Goal: Transaction & Acquisition: Book appointment/travel/reservation

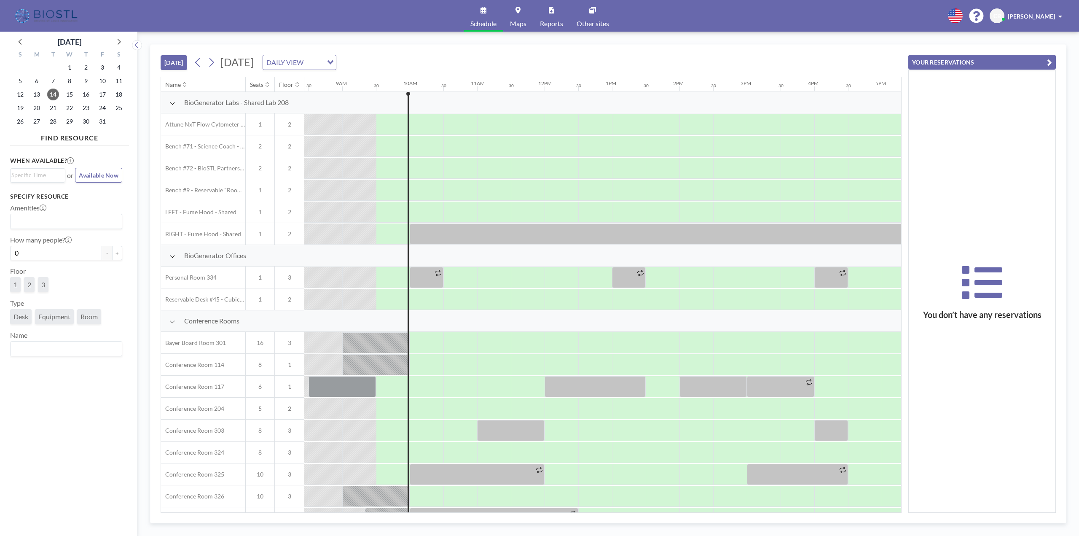
scroll to position [0, 607]
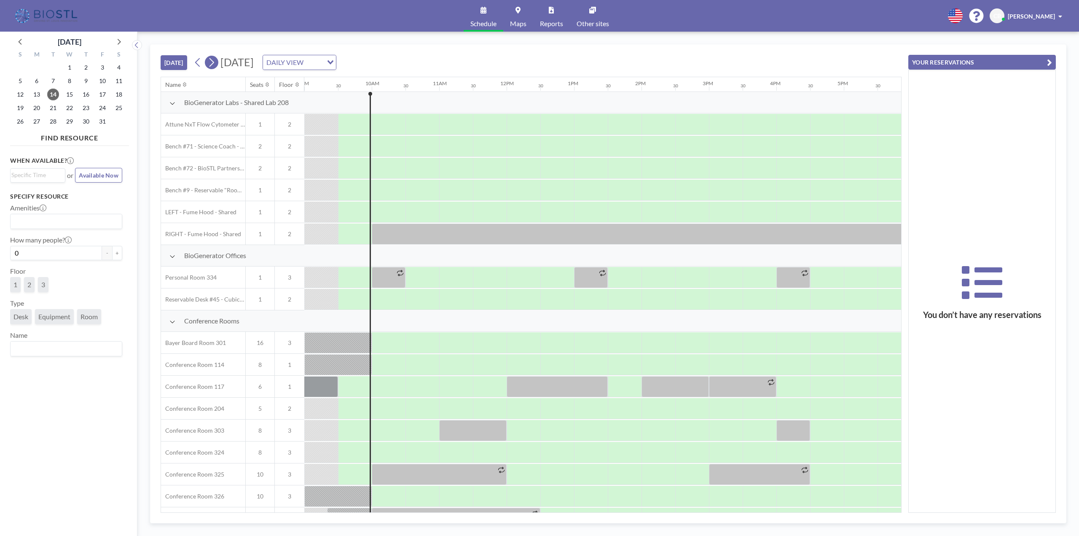
click at [215, 62] on icon at bounding box center [211, 62] width 8 height 13
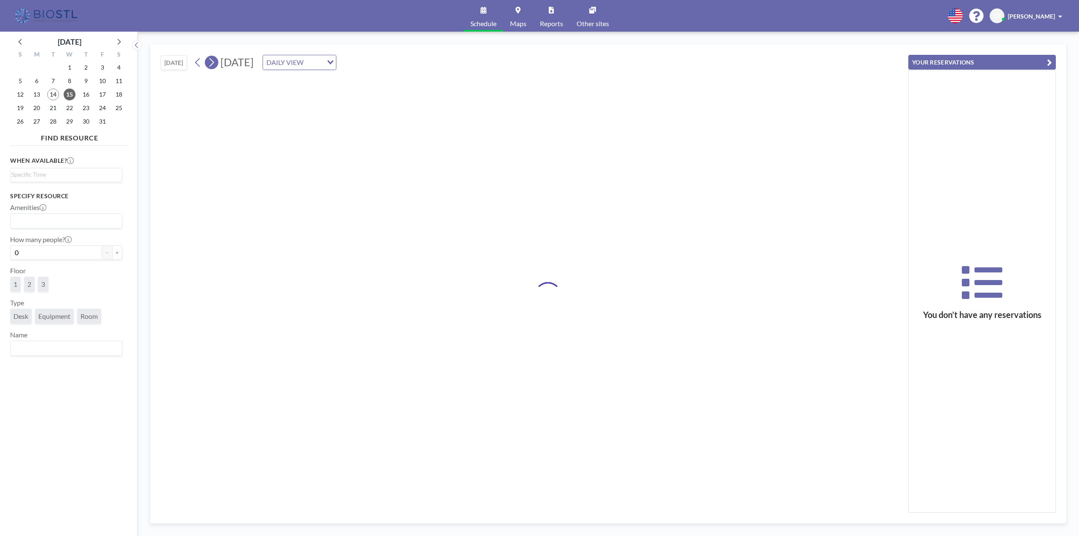
click at [215, 62] on icon at bounding box center [211, 62] width 8 height 13
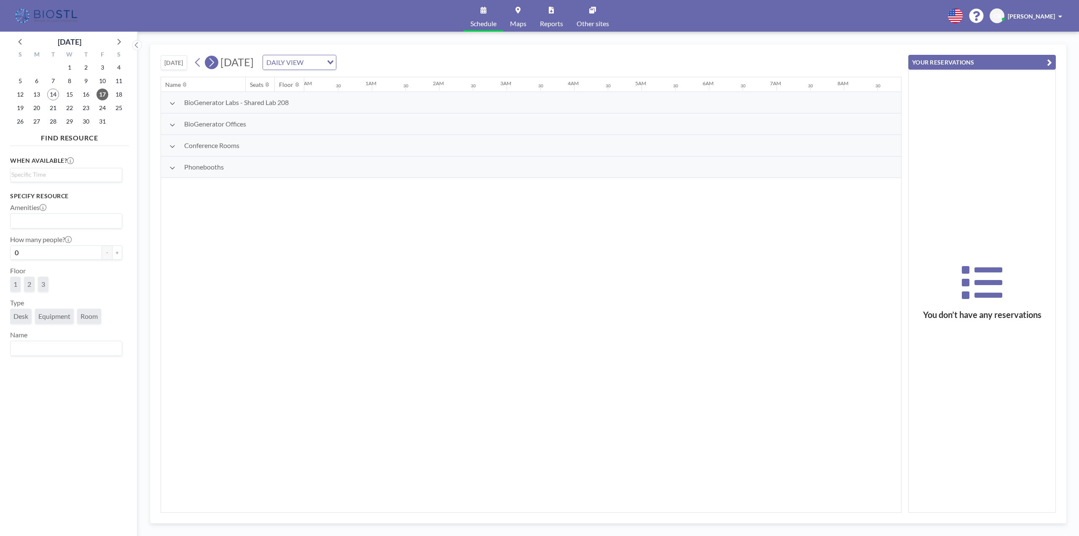
click at [215, 62] on icon at bounding box center [211, 62] width 8 height 13
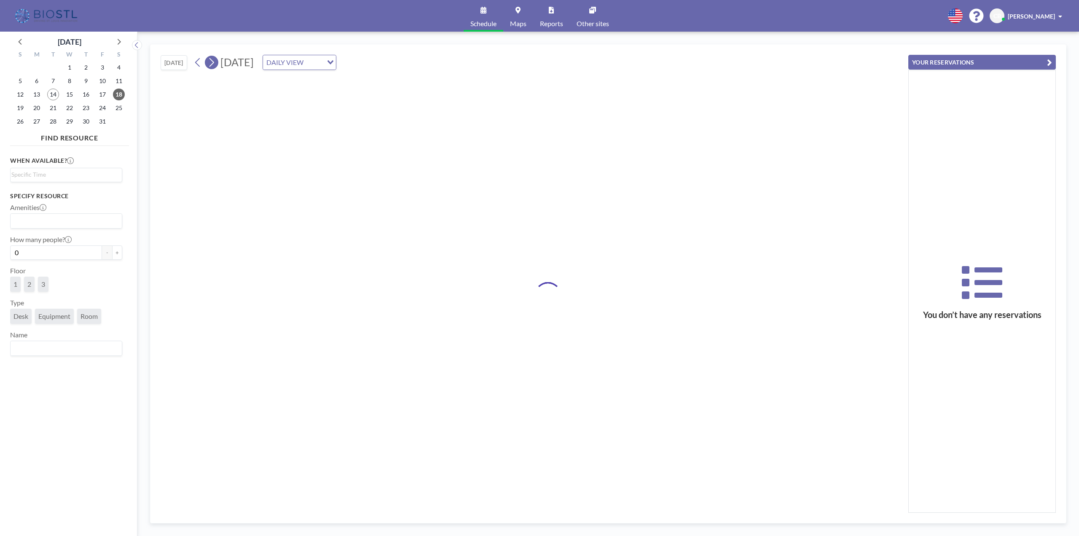
click at [215, 62] on icon at bounding box center [211, 62] width 8 height 13
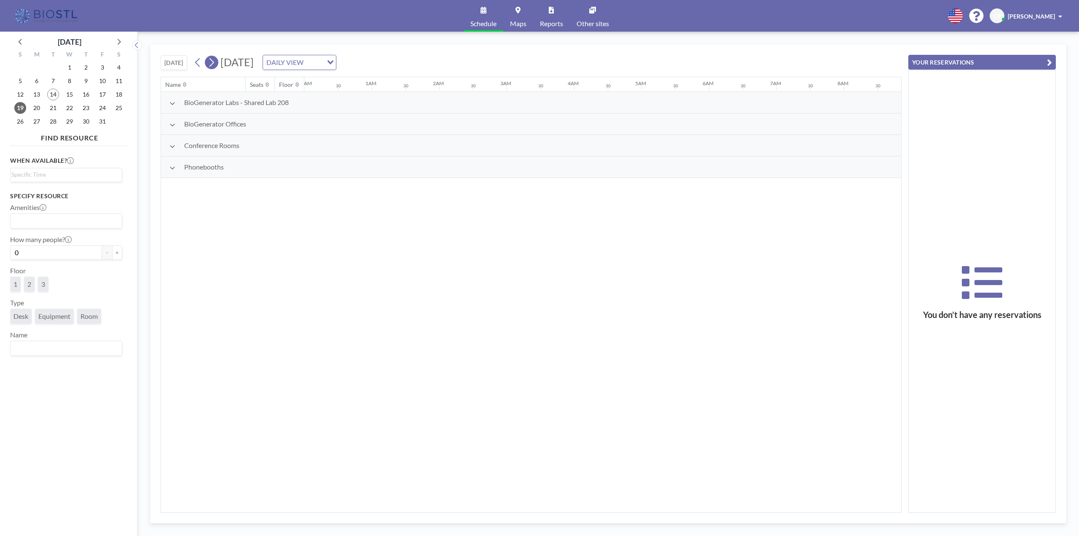
scroll to position [0, 432]
click at [215, 62] on icon at bounding box center [211, 62] width 8 height 13
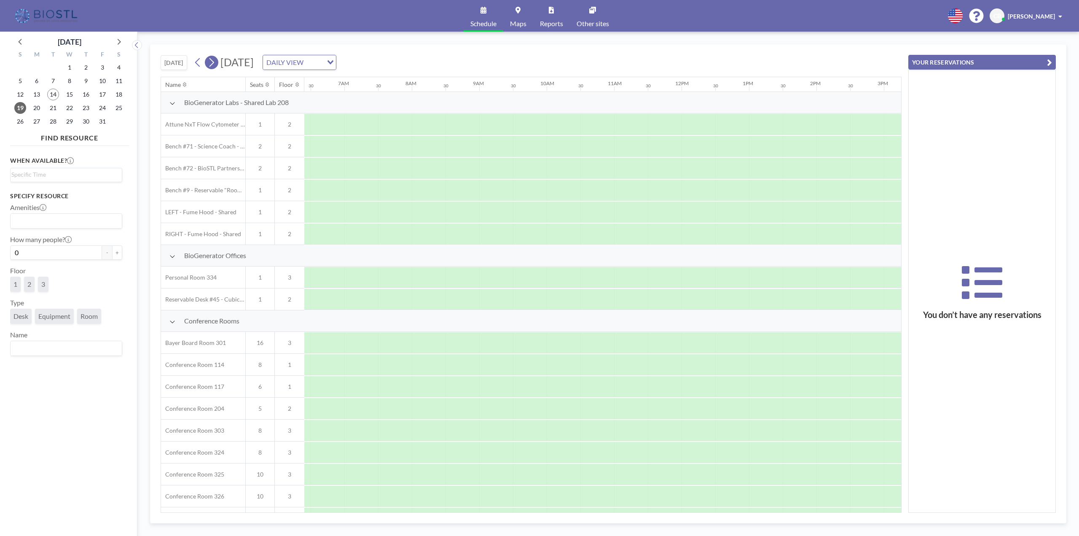
scroll to position [0, 0]
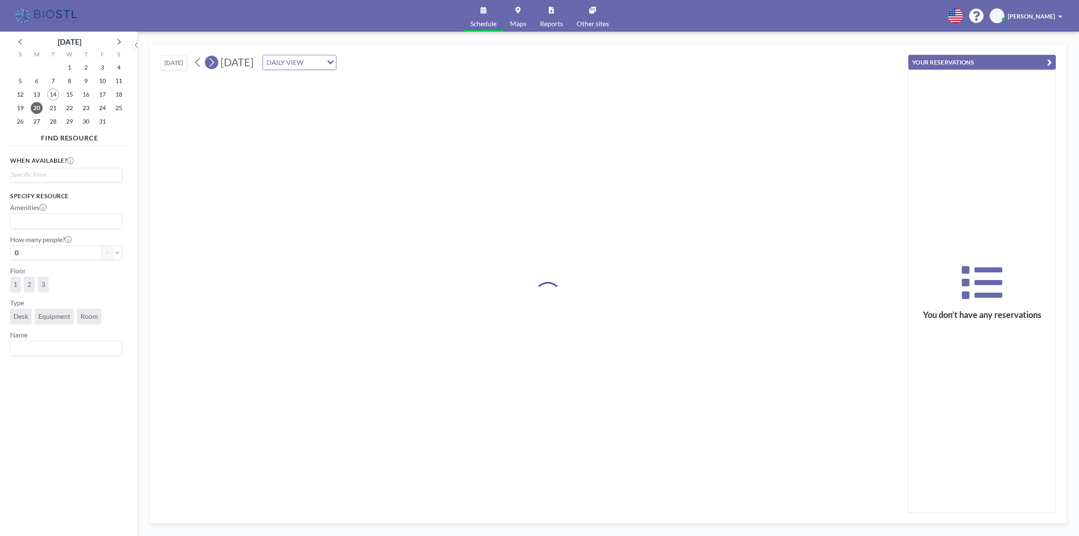
click at [215, 62] on icon at bounding box center [211, 62] width 8 height 13
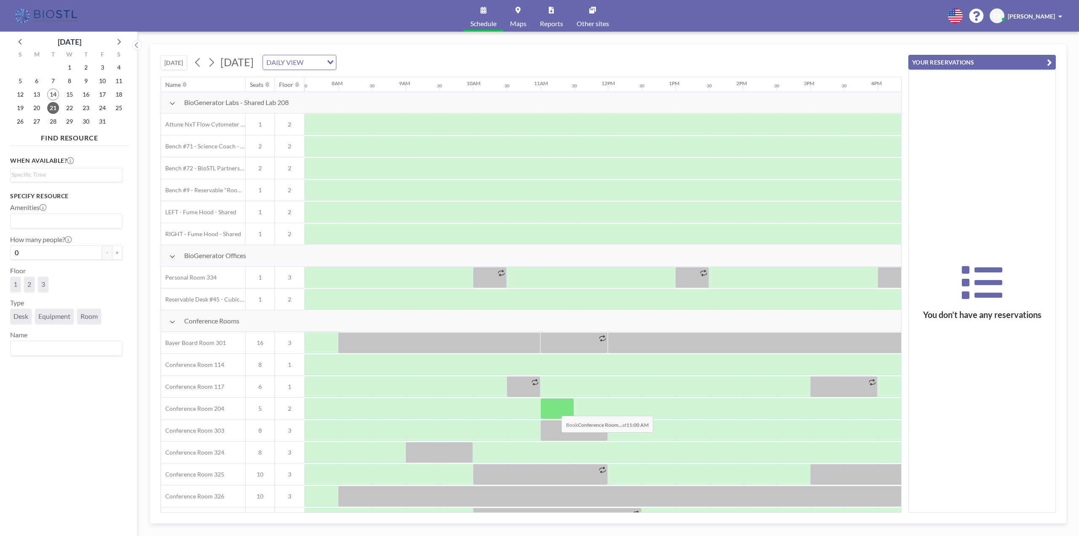
scroll to position [113, 506]
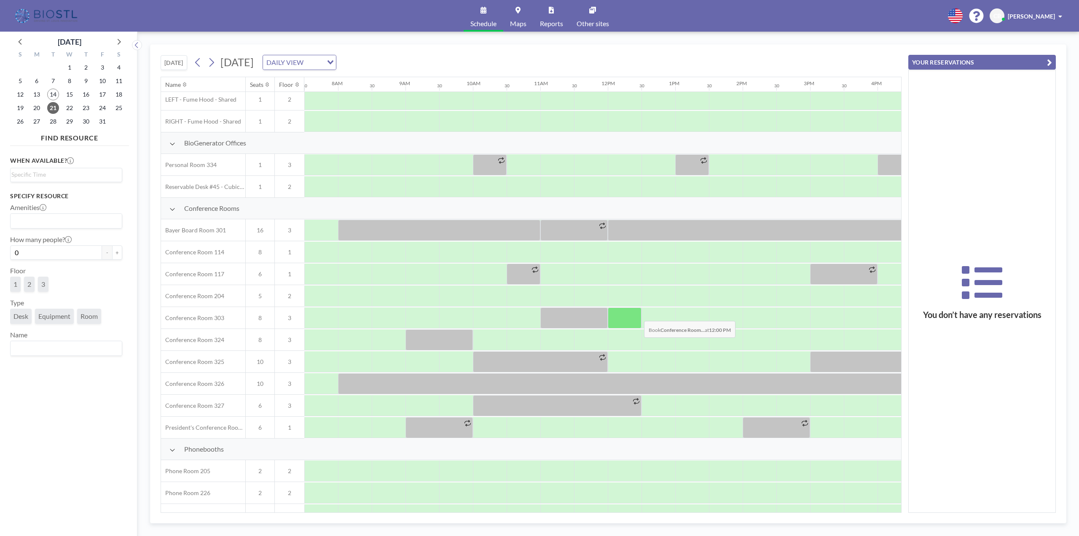
click at [637, 314] on div at bounding box center [625, 317] width 34 height 21
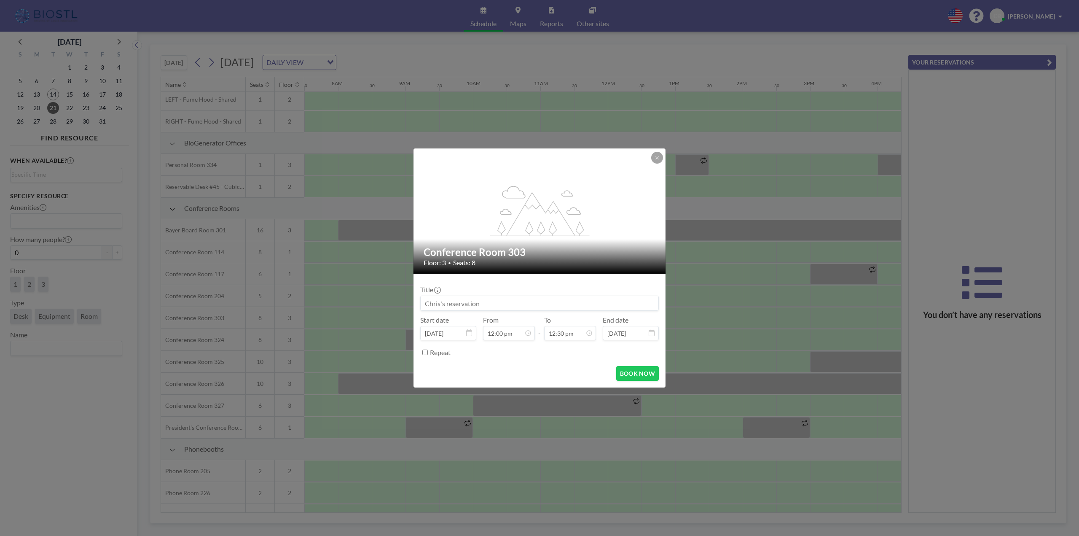
click at [513, 304] on input at bounding box center [540, 303] width 238 height 14
type input "CTx <> BG"
click at [636, 370] on button "BOOK NOW" at bounding box center [637, 373] width 43 height 15
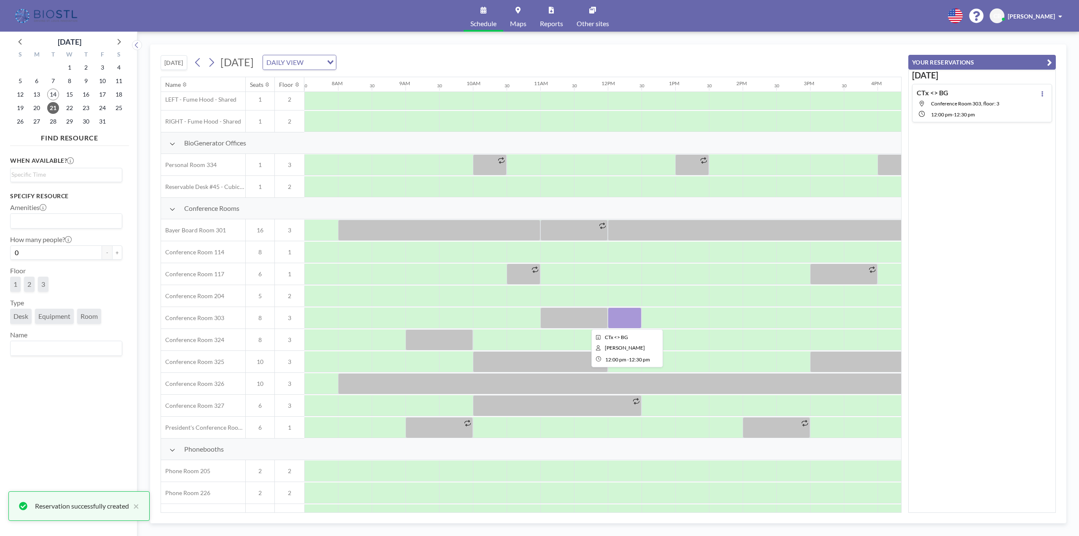
click at [621, 319] on div at bounding box center [625, 317] width 34 height 21
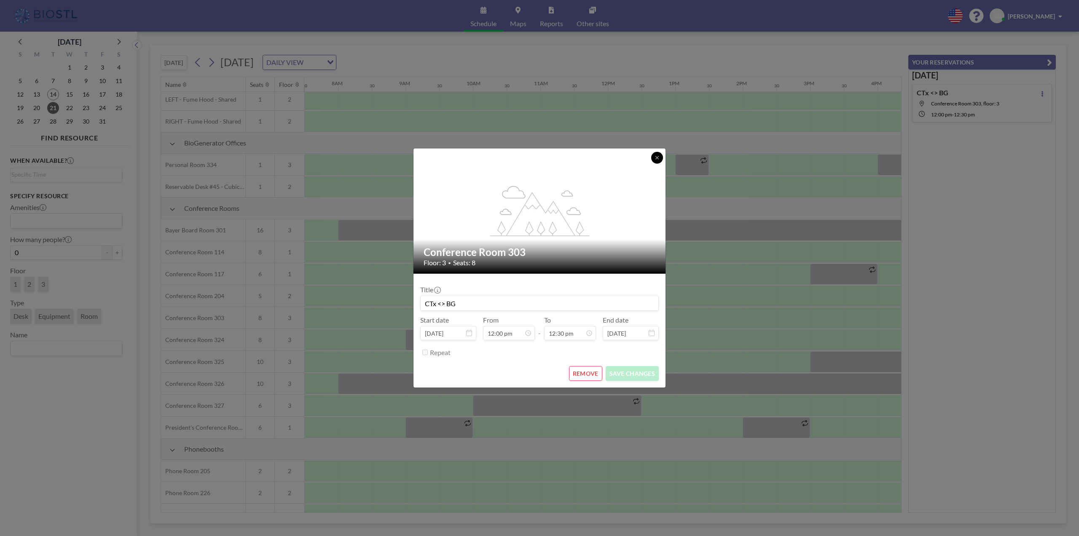
click at [652, 154] on button at bounding box center [657, 158] width 12 height 12
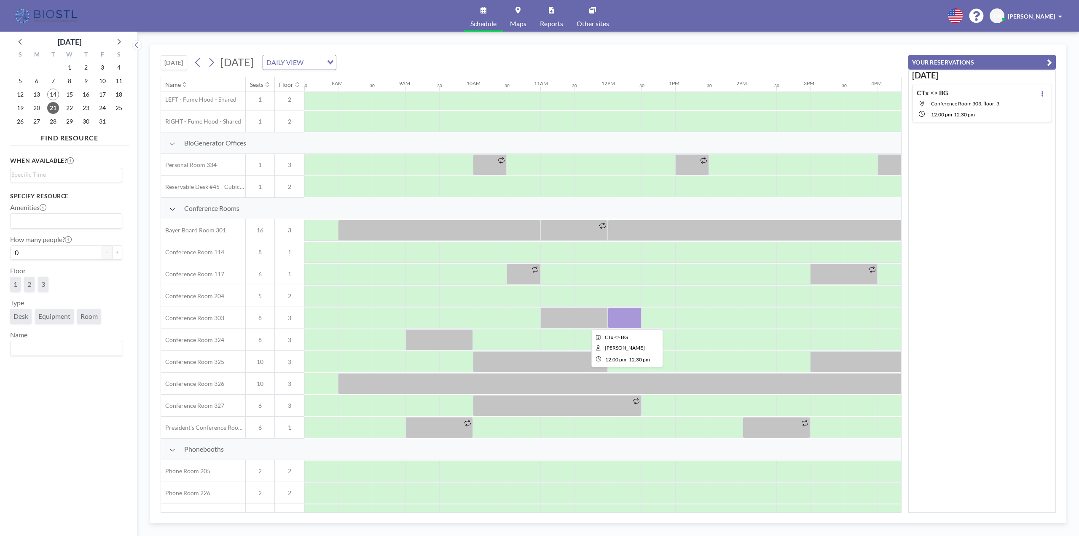
click at [615, 317] on div at bounding box center [625, 317] width 34 height 21
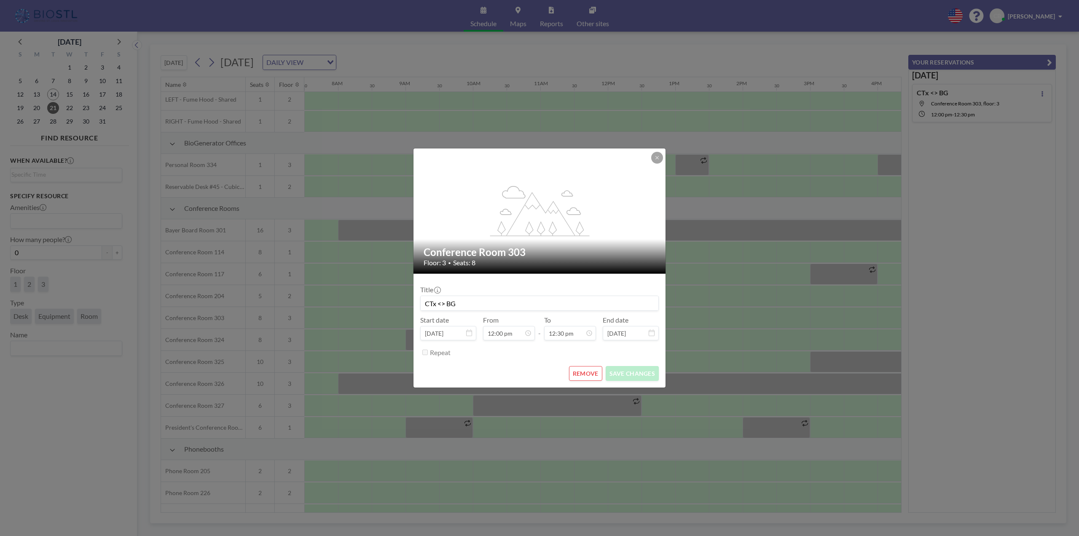
click at [615, 317] on label "End date" at bounding box center [616, 320] width 26 height 8
click at [657, 159] on icon at bounding box center [656, 157] width 5 height 5
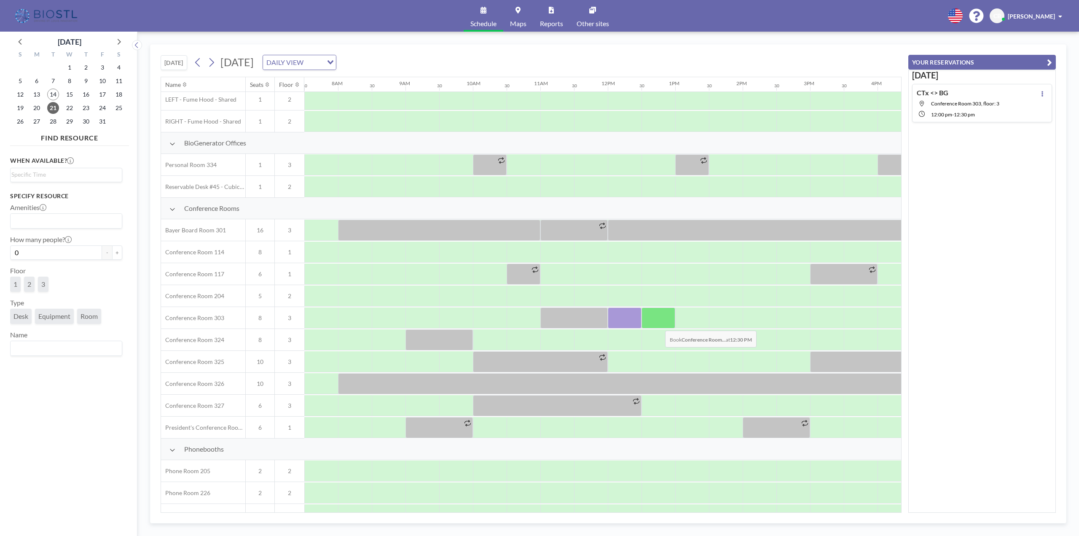
click at [658, 324] on div at bounding box center [658, 317] width 34 height 21
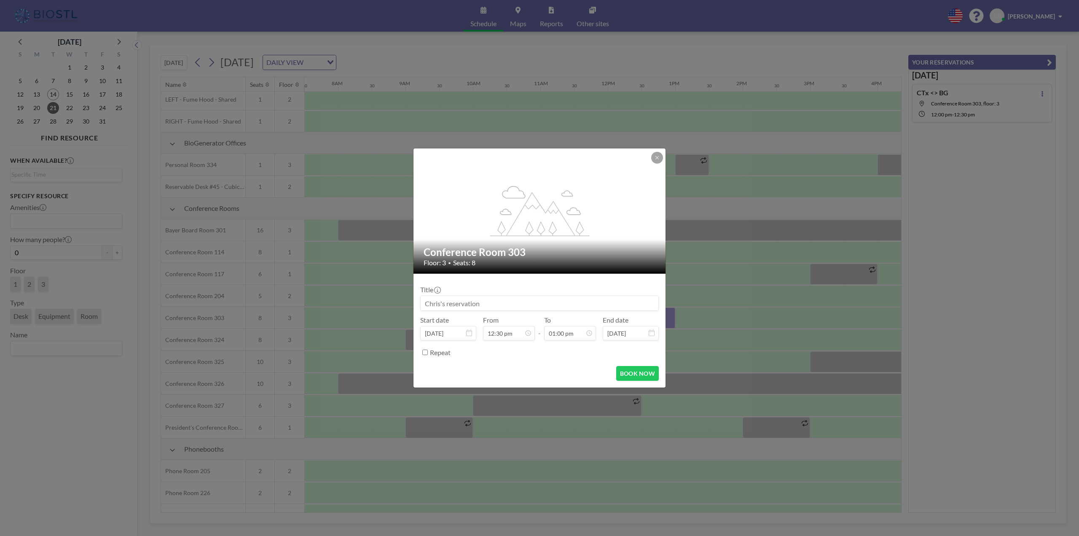
click at [544, 298] on input at bounding box center [540, 303] width 238 height 14
type input "CTx"
click at [528, 259] on div "01:30 pm" at bounding box center [550, 253] width 99 height 15
type input "01:30 pm"
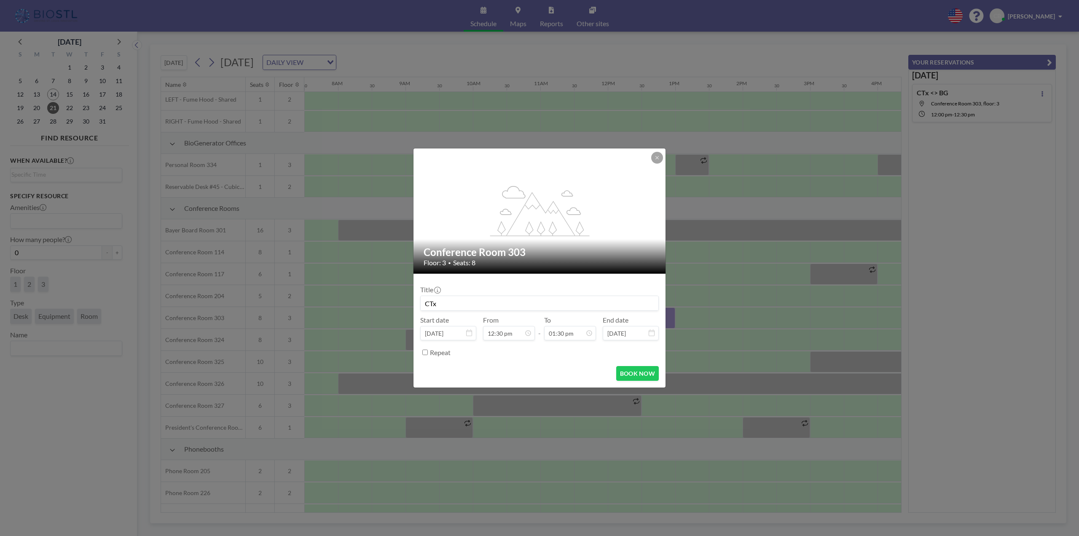
scroll to position [405, 0]
click at [626, 370] on button "BOOK NOW" at bounding box center [637, 373] width 43 height 15
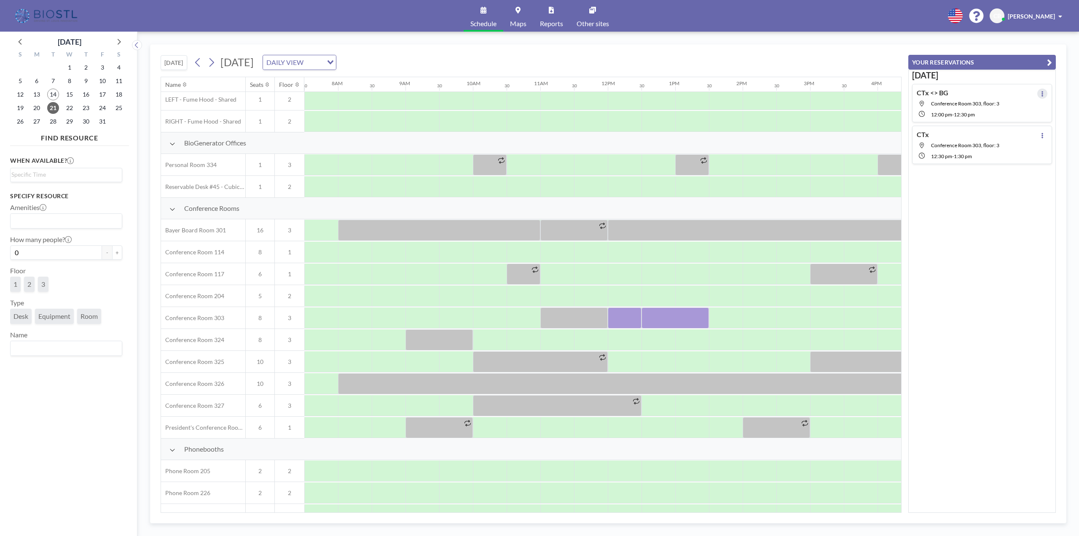
click at [1040, 96] on icon at bounding box center [1041, 93] width 3 height 5
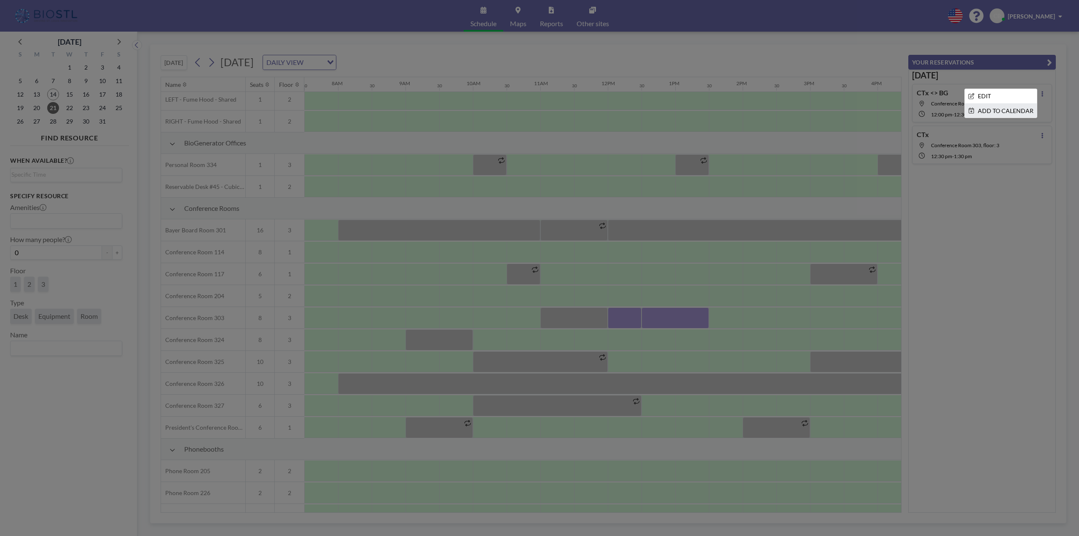
click at [1012, 113] on li "ADD TO CALENDAR" at bounding box center [1001, 111] width 72 height 14
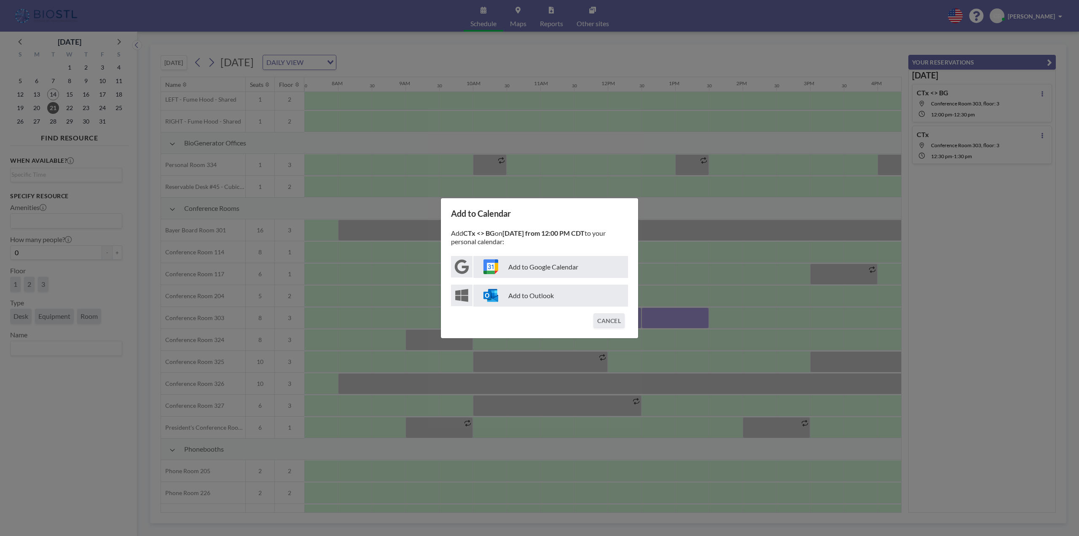
click at [562, 263] on p "Add to Google Calendar" at bounding box center [550, 267] width 155 height 22
click at [545, 190] on div "Add to Calendar Add CTx <> BG on [DATE] from 12:00 PM CDT to your personal cale…" at bounding box center [539, 268] width 1079 height 536
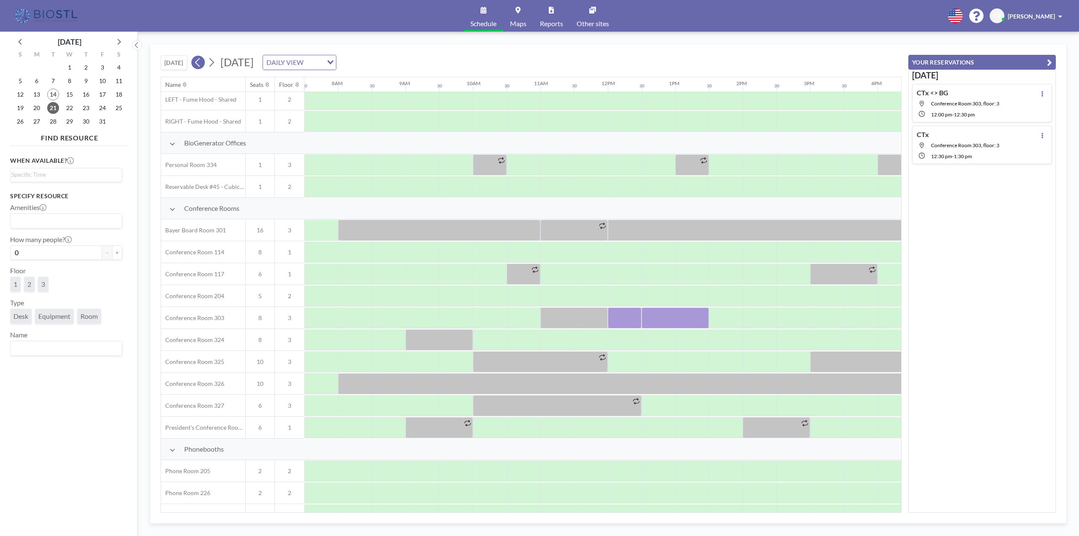
click at [204, 67] on button at bounding box center [197, 62] width 13 height 13
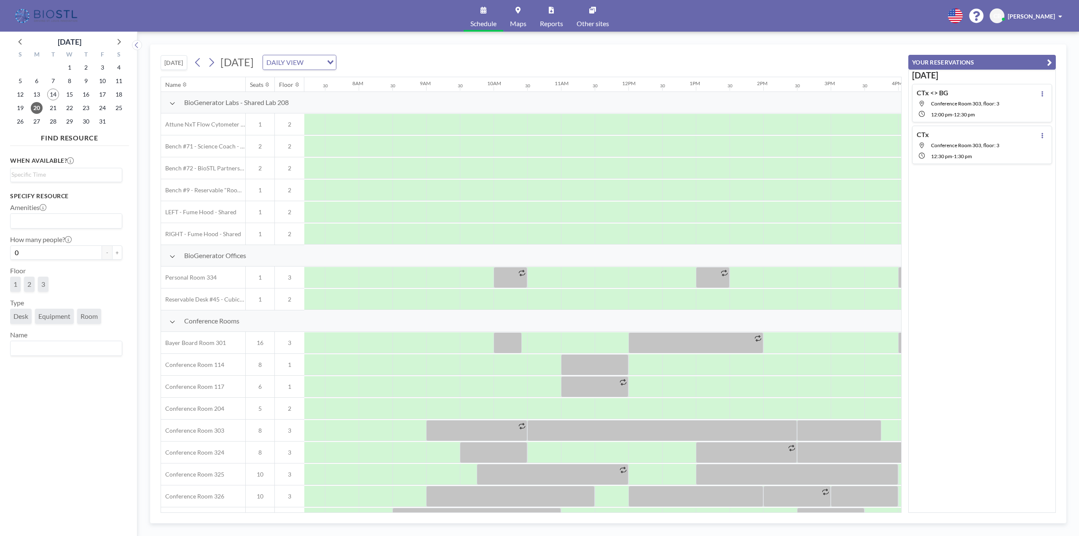
scroll to position [0, 506]
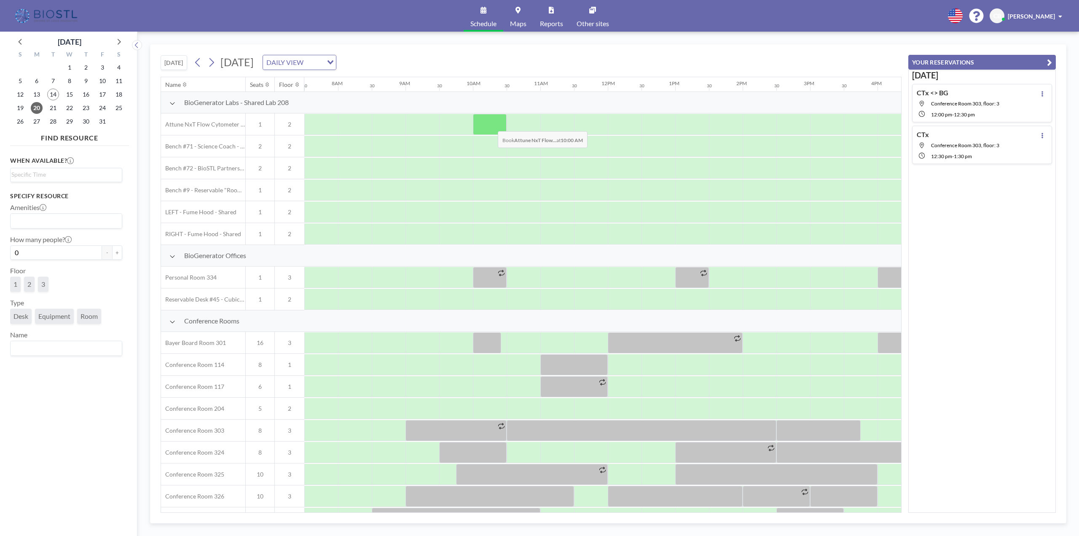
click at [491, 125] on div at bounding box center [490, 124] width 34 height 21
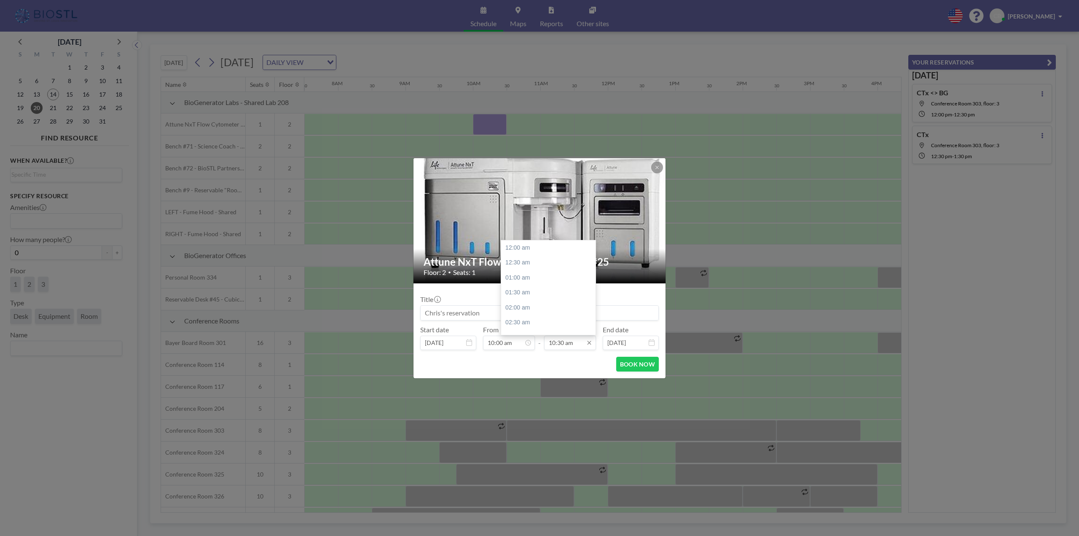
scroll to position [315, 0]
click at [578, 348] on input "10:30 am" at bounding box center [570, 342] width 52 height 14
click at [540, 297] on div "04:00 pm" at bounding box center [550, 300] width 99 height 15
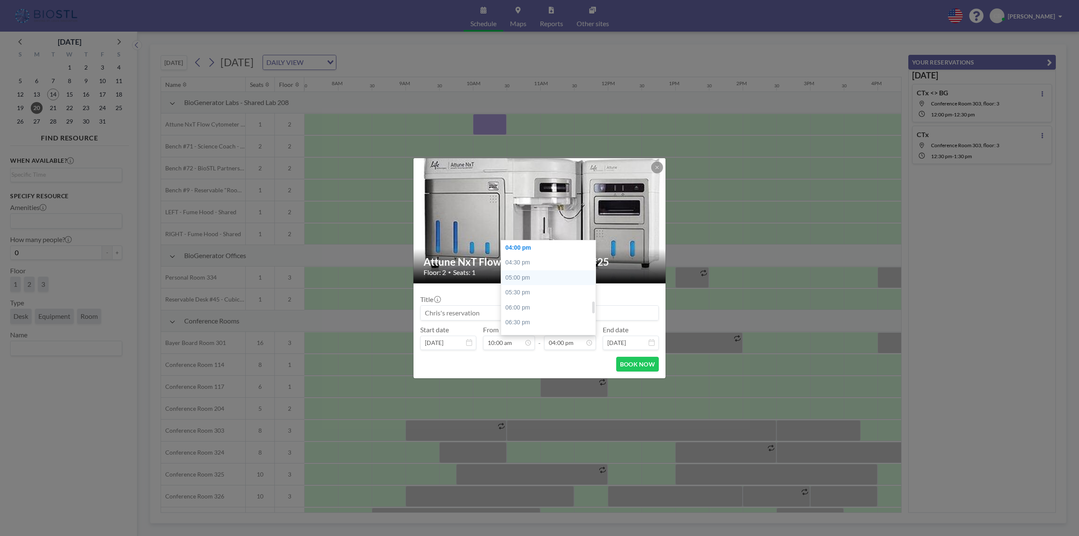
click at [543, 281] on div "05:00 pm" at bounding box center [550, 277] width 99 height 15
type input "05:00 pm"
click at [633, 360] on button "BOOK NOW" at bounding box center [637, 364] width 43 height 15
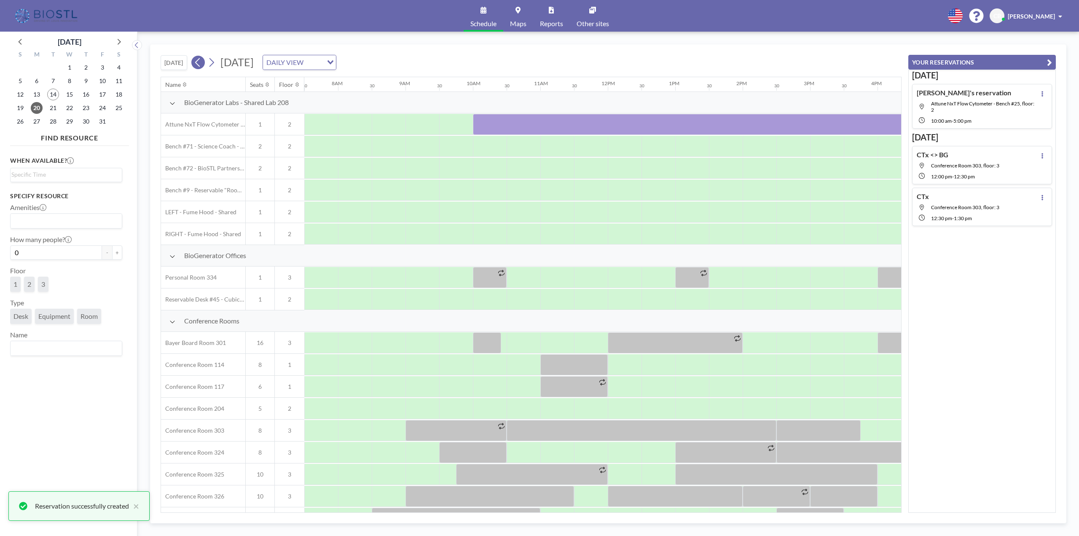
click at [200, 63] on icon at bounding box center [198, 62] width 8 height 13
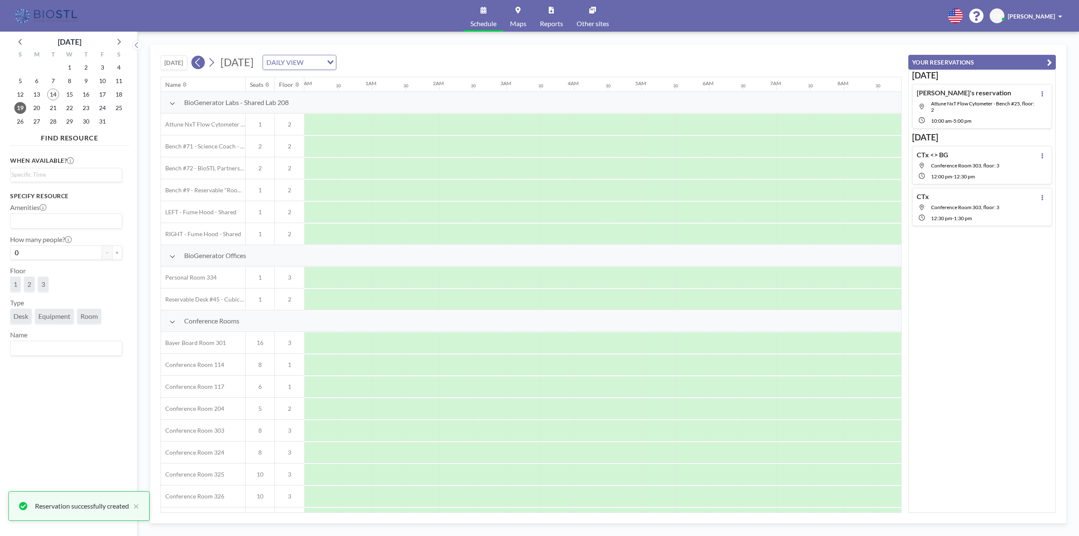
scroll to position [0, 453]
click at [200, 63] on icon at bounding box center [198, 62] width 8 height 13
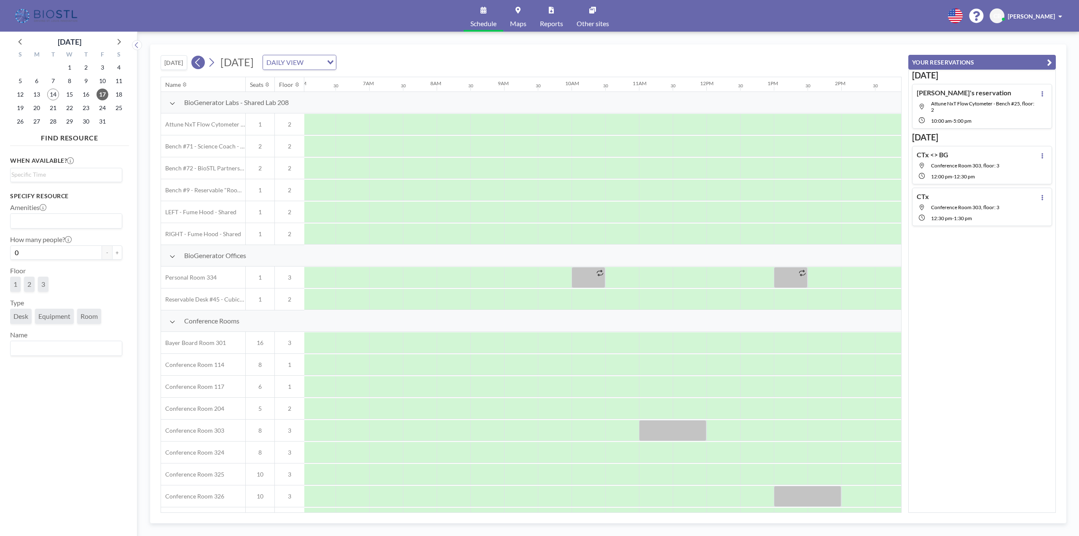
click at [200, 63] on icon at bounding box center [198, 62] width 8 height 13
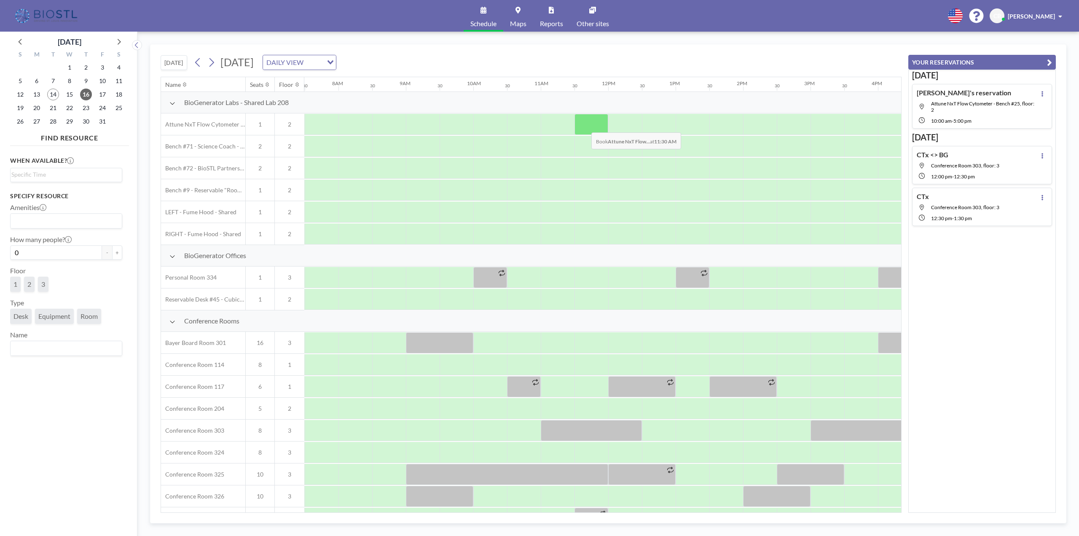
scroll to position [0, 506]
click at [498, 120] on div at bounding box center [490, 124] width 34 height 21
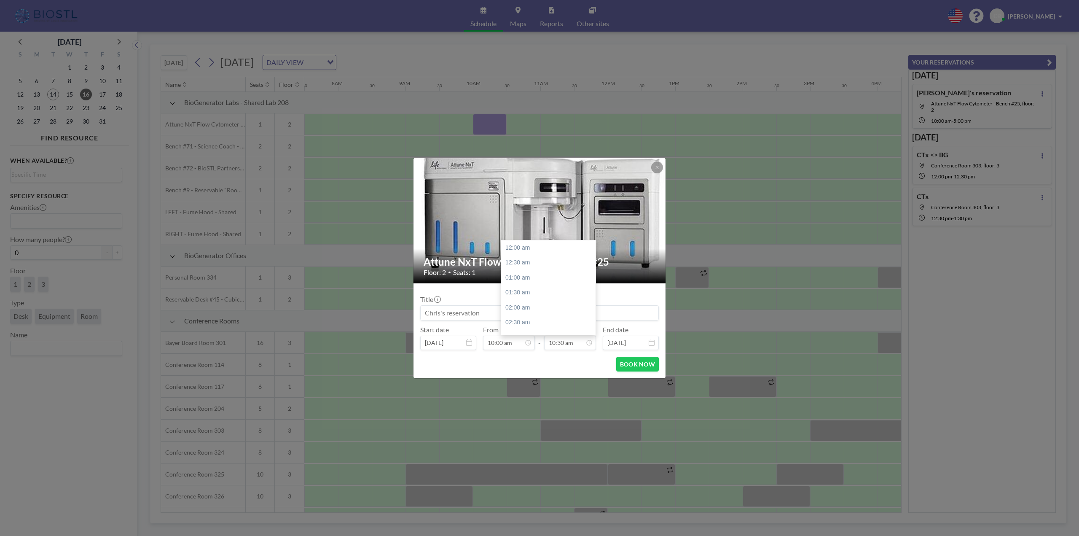
scroll to position [315, 0]
click at [574, 347] on input "10:30 am" at bounding box center [570, 342] width 52 height 14
click at [548, 327] on div "05:00 pm" at bounding box center [550, 330] width 99 height 15
type input "05:00 pm"
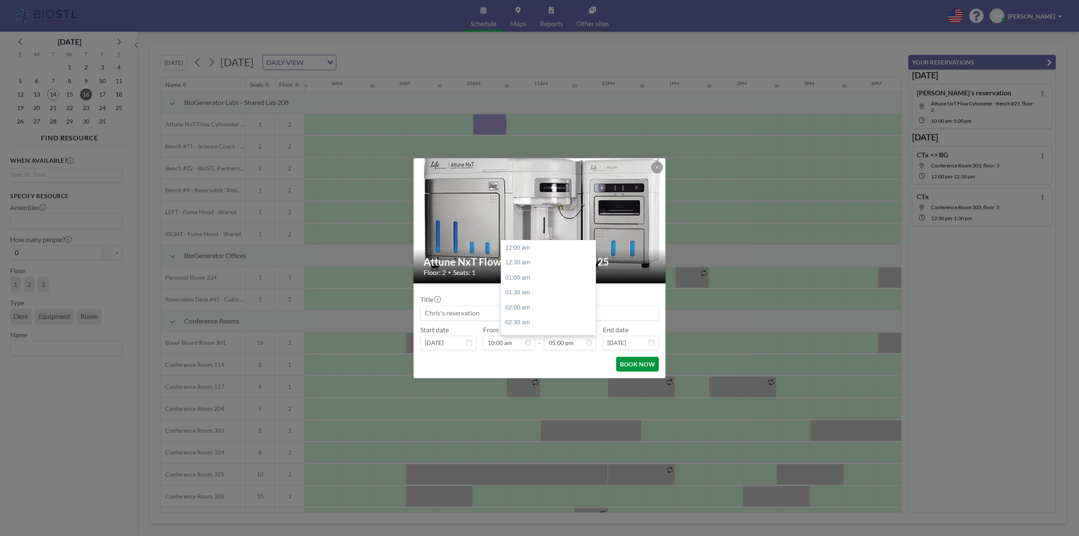
scroll to position [510, 0]
click at [635, 359] on button "BOOK NOW" at bounding box center [637, 364] width 43 height 15
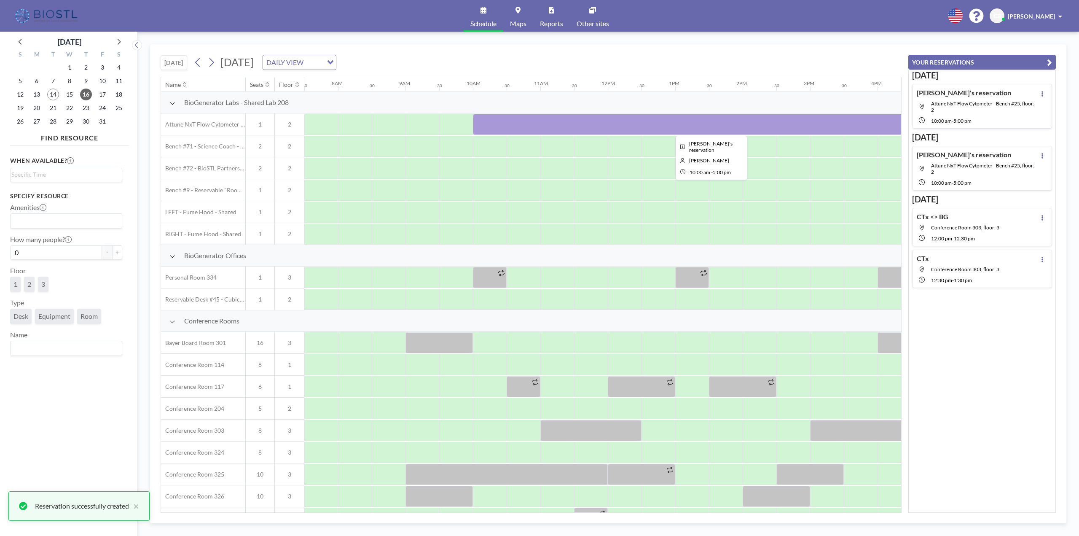
click at [526, 126] on div at bounding box center [709, 124] width 472 height 21
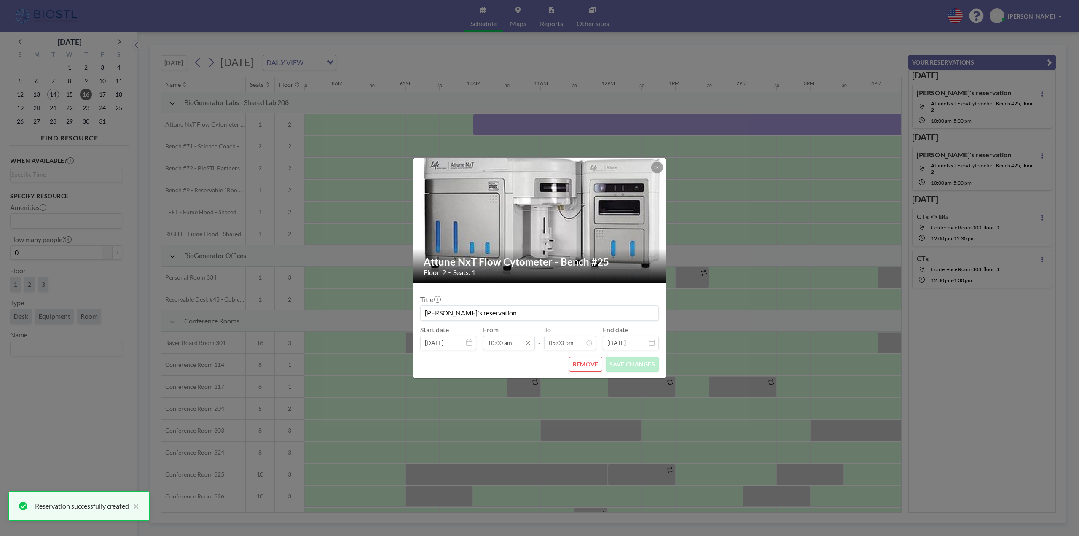
scroll to position [510, 0]
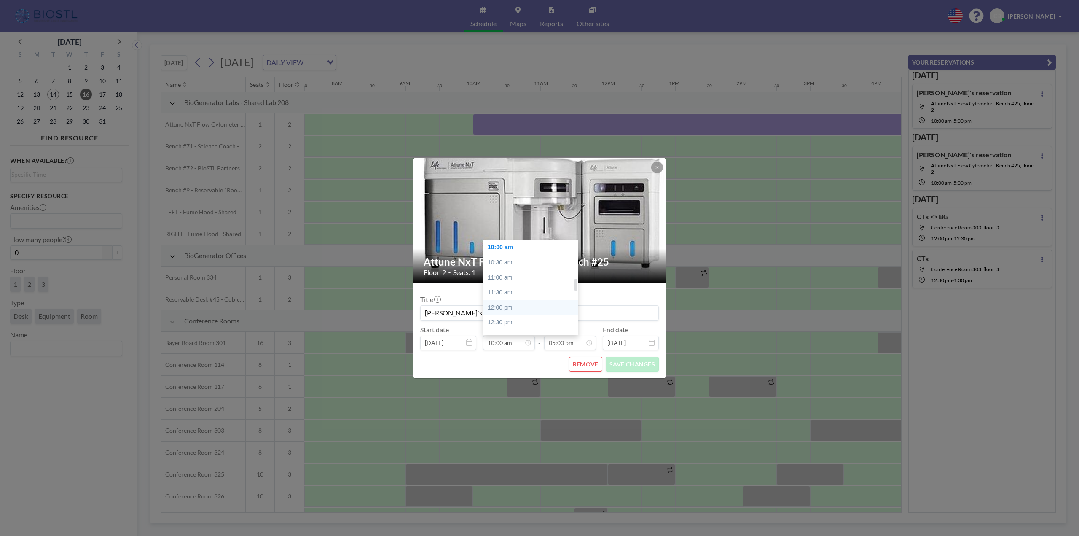
click at [511, 311] on div "12:00 pm" at bounding box center [532, 307] width 99 height 15
type input "12:00 pm"
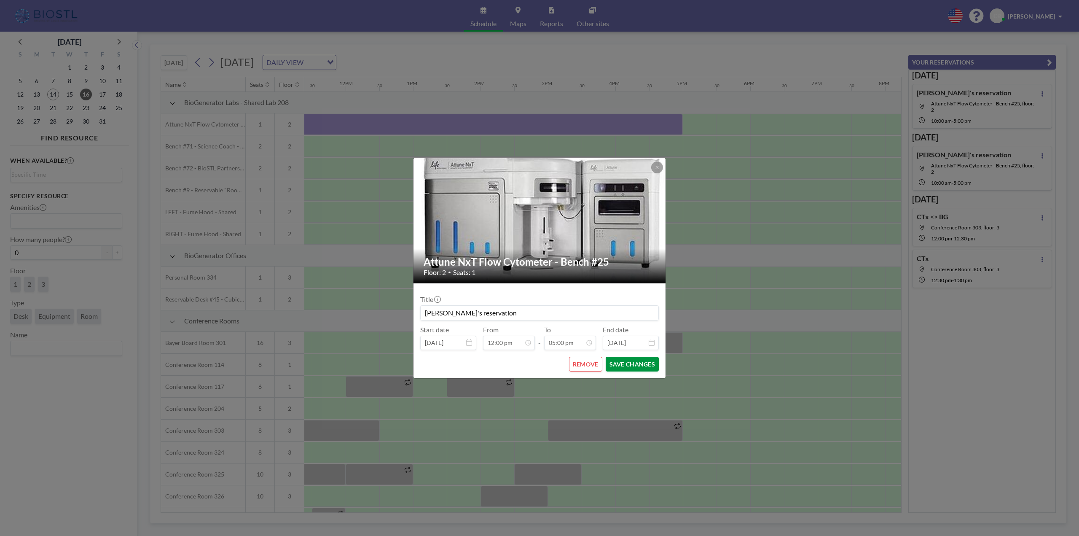
scroll to position [0, 775]
click at [631, 365] on button "SAVE CHANGES" at bounding box center [632, 364] width 53 height 15
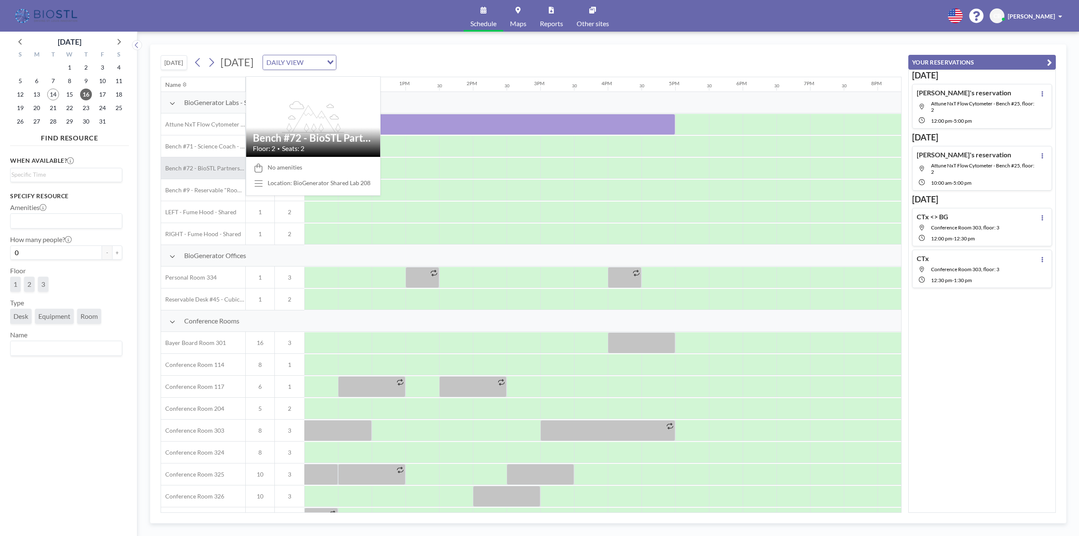
click at [213, 170] on span "Bench #72 - BioSTL Partnerships & Apprenticeships Bench" at bounding box center [203, 168] width 84 height 8
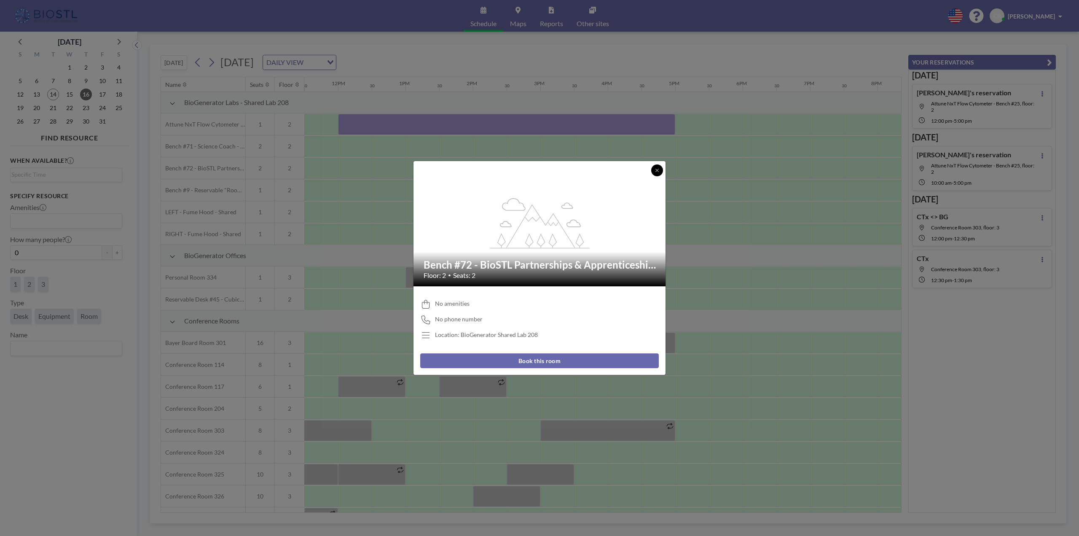
click at [656, 168] on icon at bounding box center [656, 170] width 5 height 5
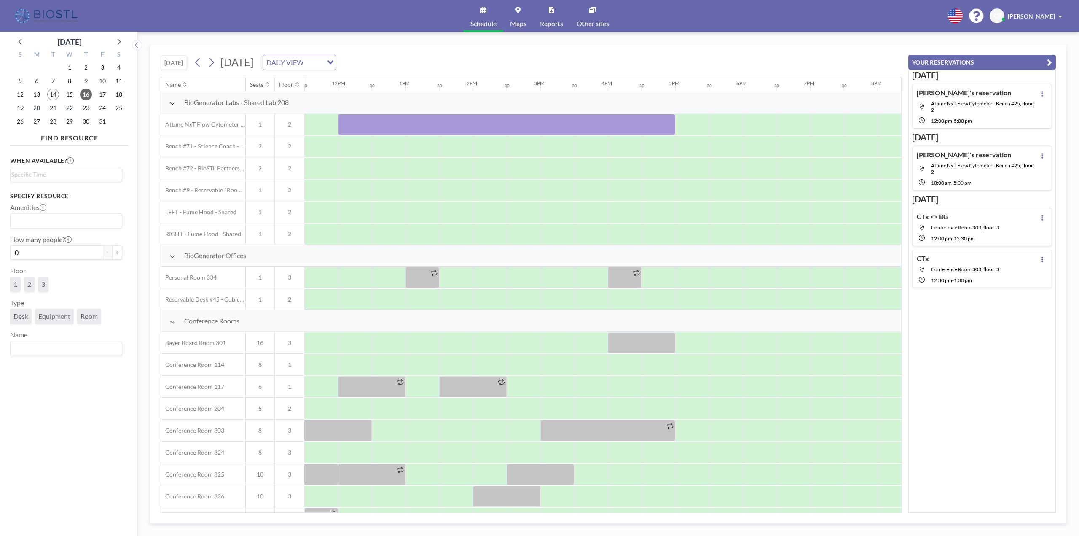
click at [54, 11] on img at bounding box center [46, 16] width 67 height 17
